Goal: Information Seeking & Learning: Learn about a topic

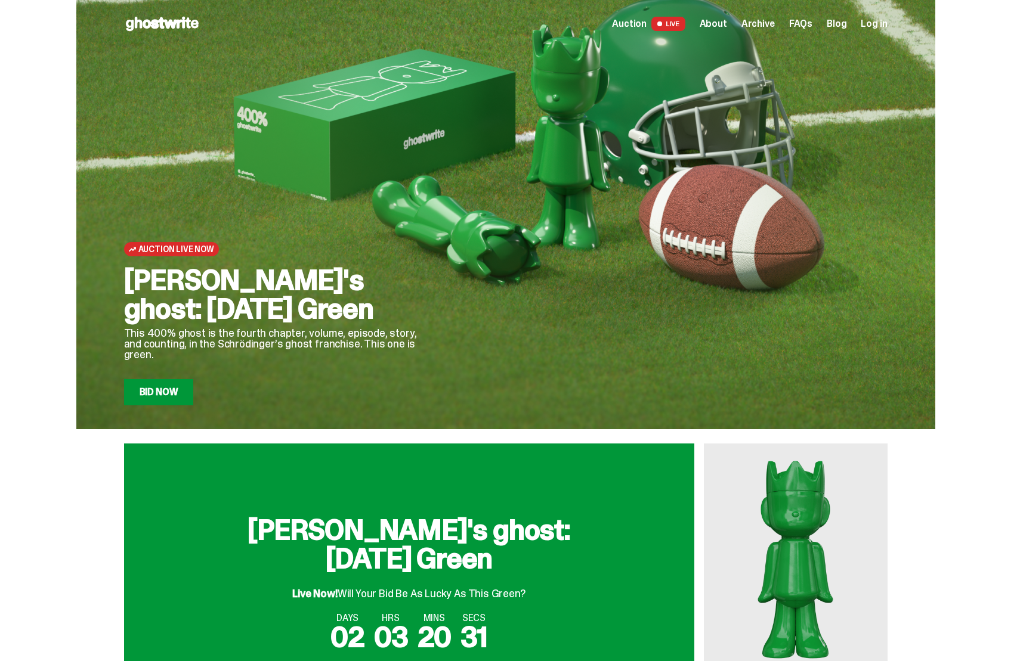
click at [638, 26] on span "Auction" at bounding box center [629, 24] width 35 height 10
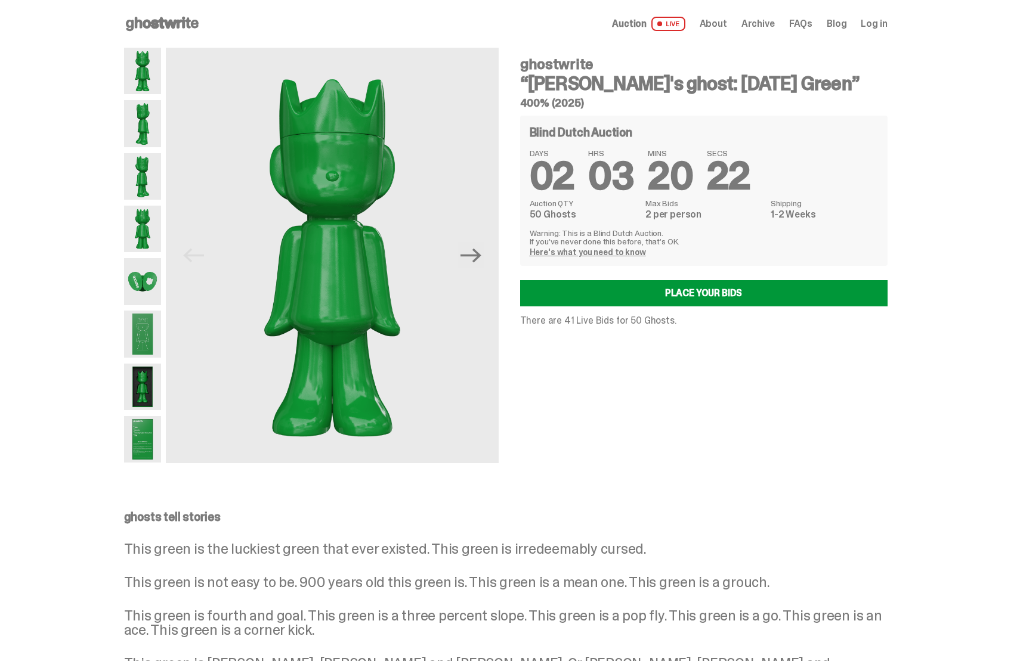
click at [769, 24] on span "Archive" at bounding box center [757, 24] width 33 height 10
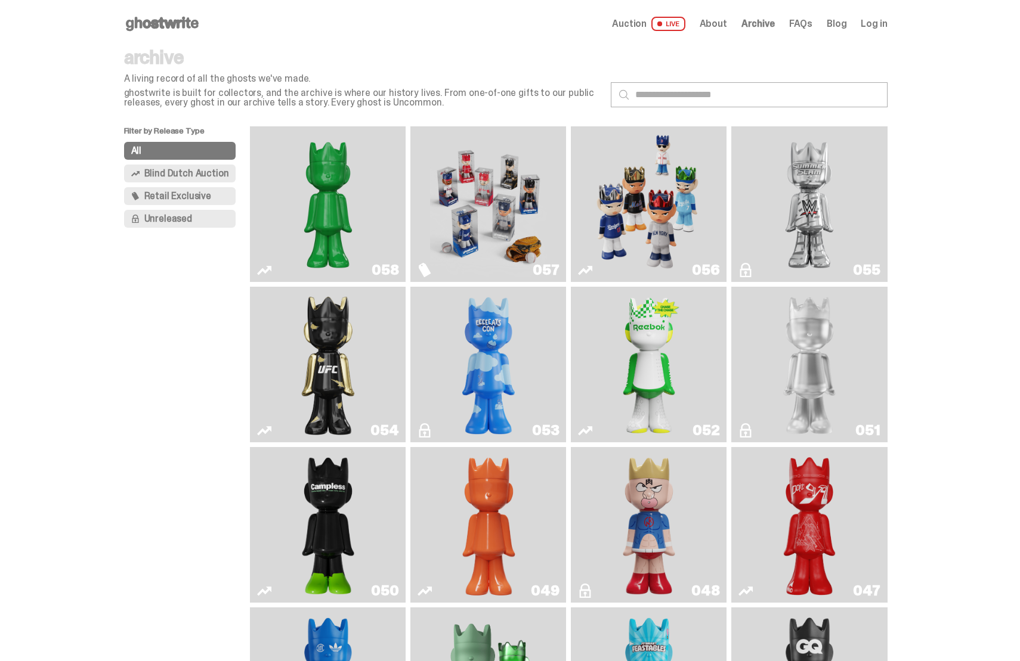
click at [648, 188] on img "Game Face (2025)" at bounding box center [648, 204] width 117 height 146
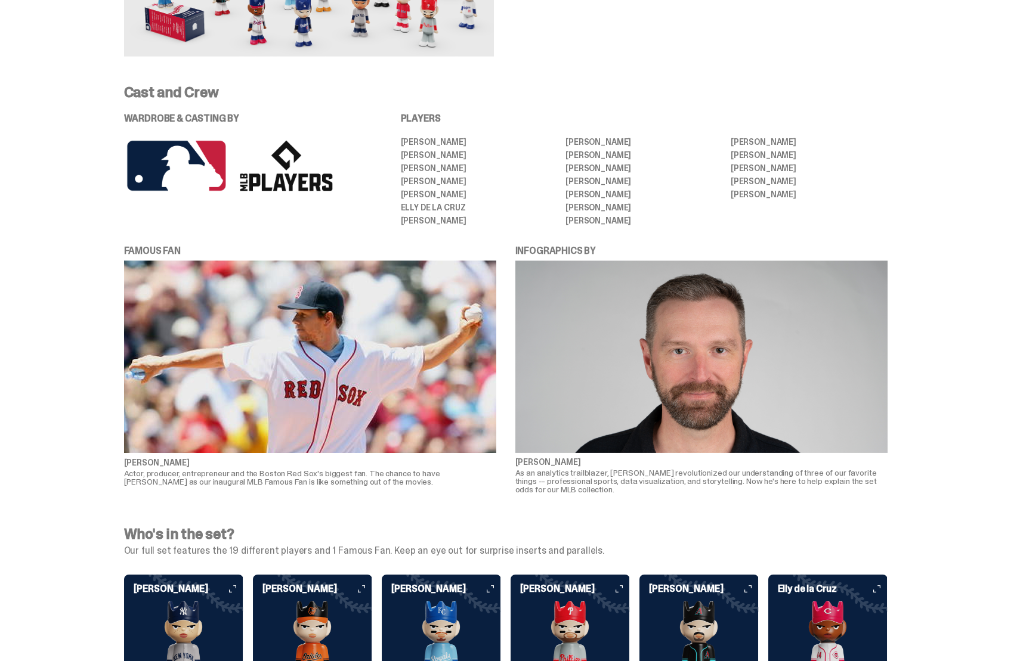
scroll to position [2455, 0]
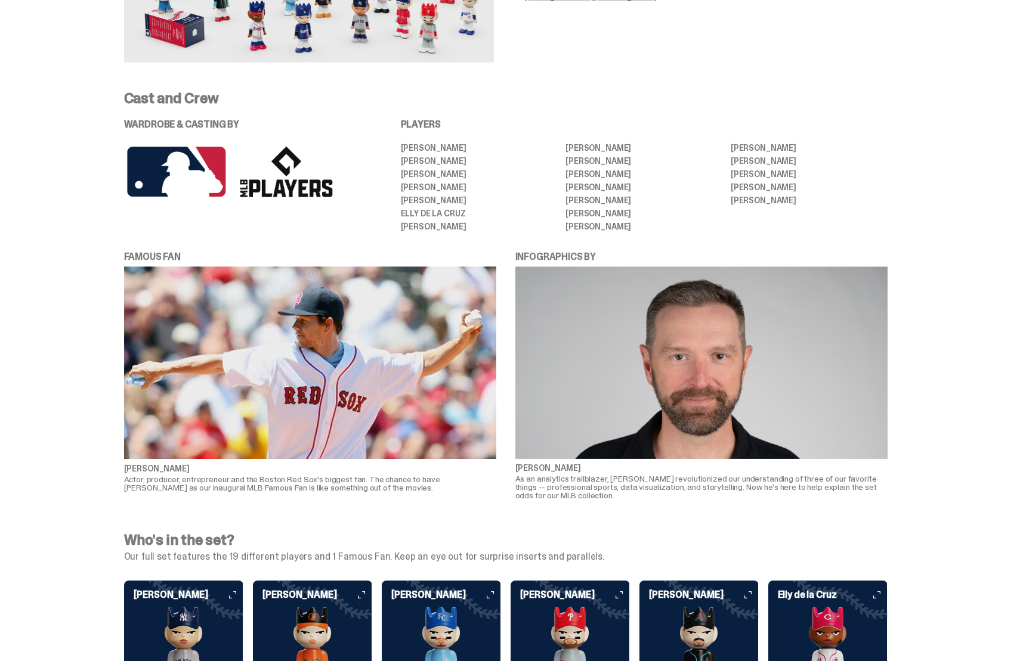
drag, startPoint x: 406, startPoint y: 106, endPoint x: 845, endPoint y: 188, distance: 446.6
click at [845, 188] on div "PLAYERS [PERSON_NAME] [PERSON_NAME] [PERSON_NAME] [PERSON_NAME] [PERSON_NAME] […" at bounding box center [644, 175] width 487 height 111
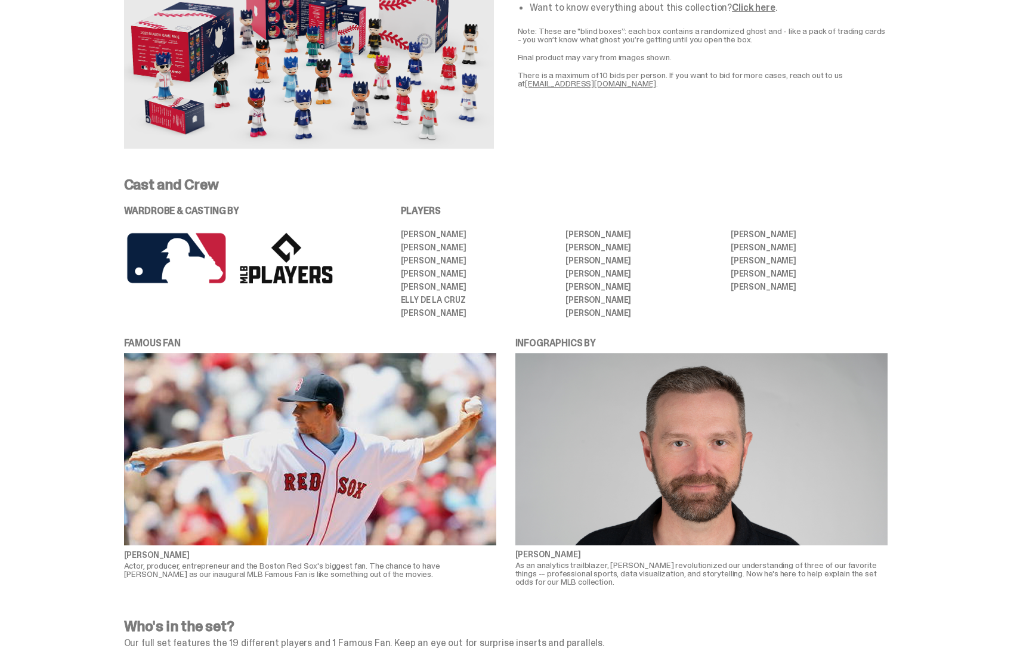
scroll to position [2364, 0]
